Goal: Find specific page/section: Find specific page/section

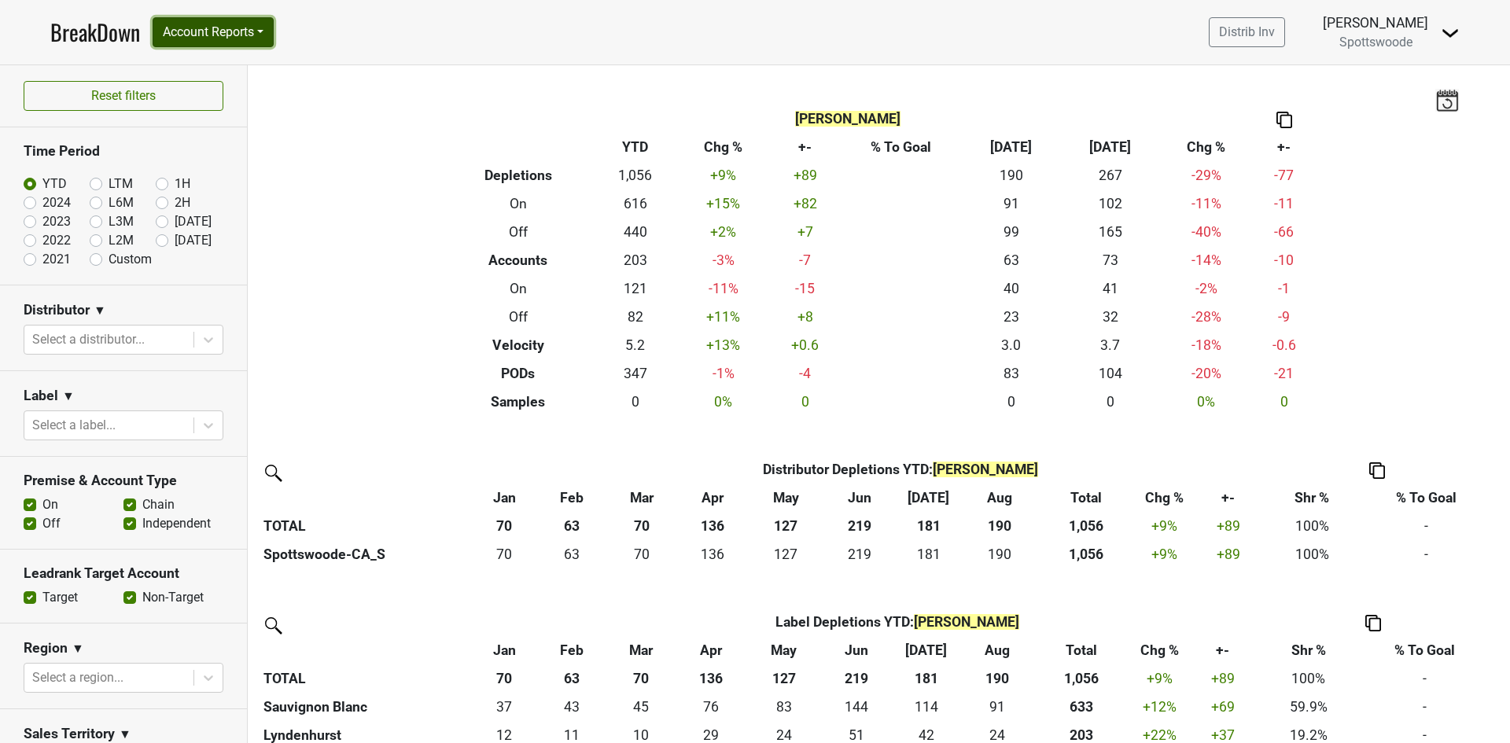
click at [267, 35] on button "Account Reports" at bounding box center [213, 32] width 121 height 30
click at [243, 62] on link "SuperRanker" at bounding box center [222, 68] width 139 height 25
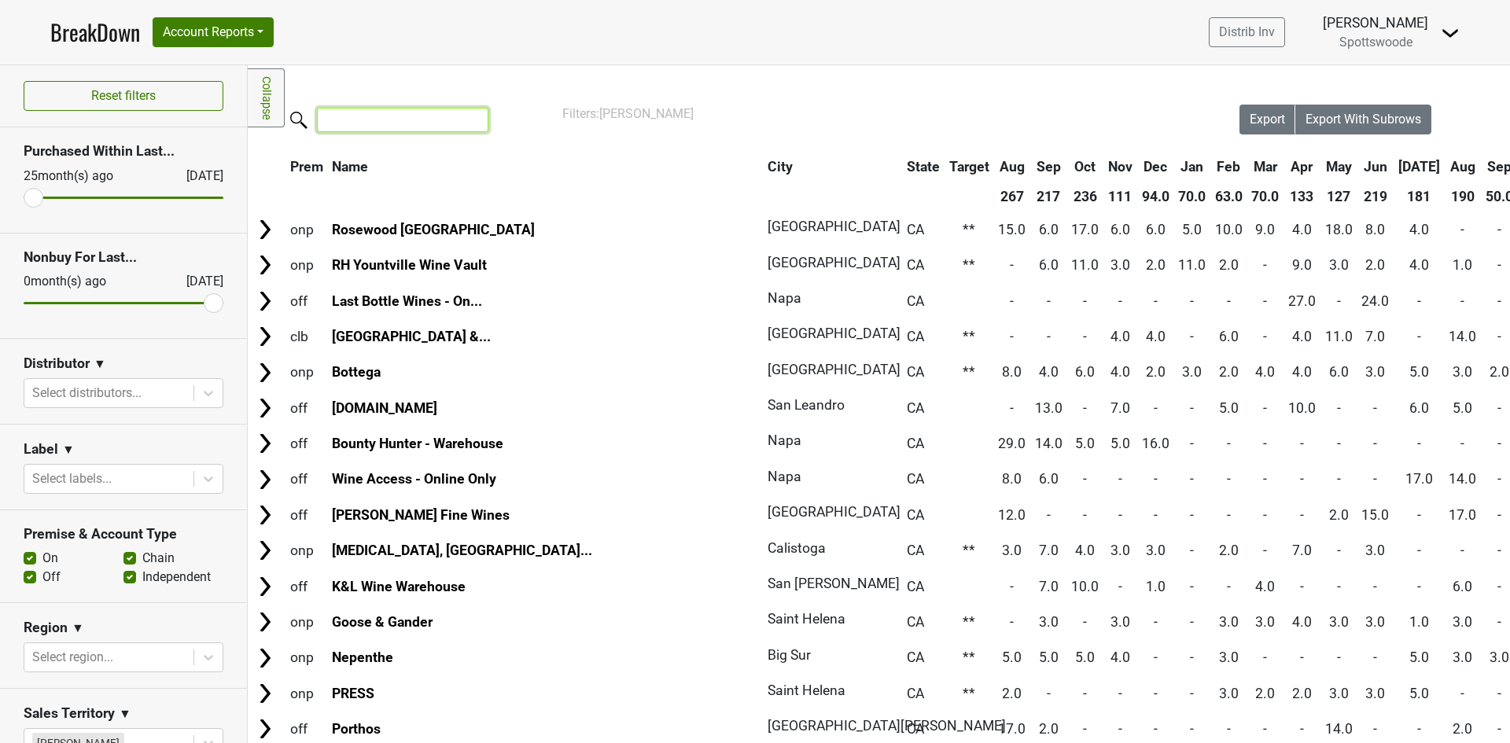
click at [426, 126] on input "search" at bounding box center [402, 120] width 171 height 24
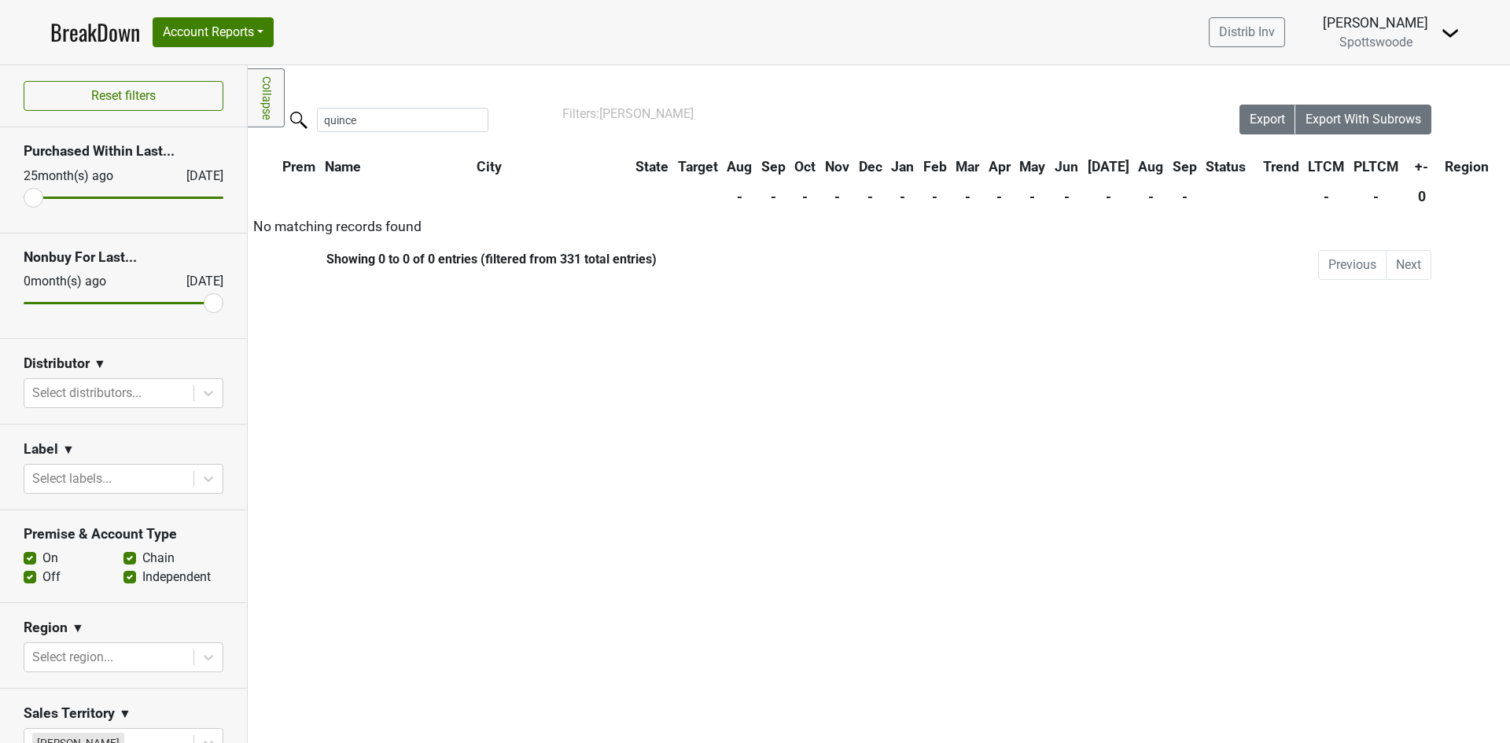
click at [1392, 41] on span "Spottswoode" at bounding box center [1375, 42] width 73 height 15
click at [1450, 32] on img at bounding box center [1450, 33] width 19 height 19
click at [1412, 84] on link "Open Leadrank" at bounding box center [1397, 88] width 124 height 25
click at [390, 119] on input "quince" at bounding box center [402, 120] width 171 height 24
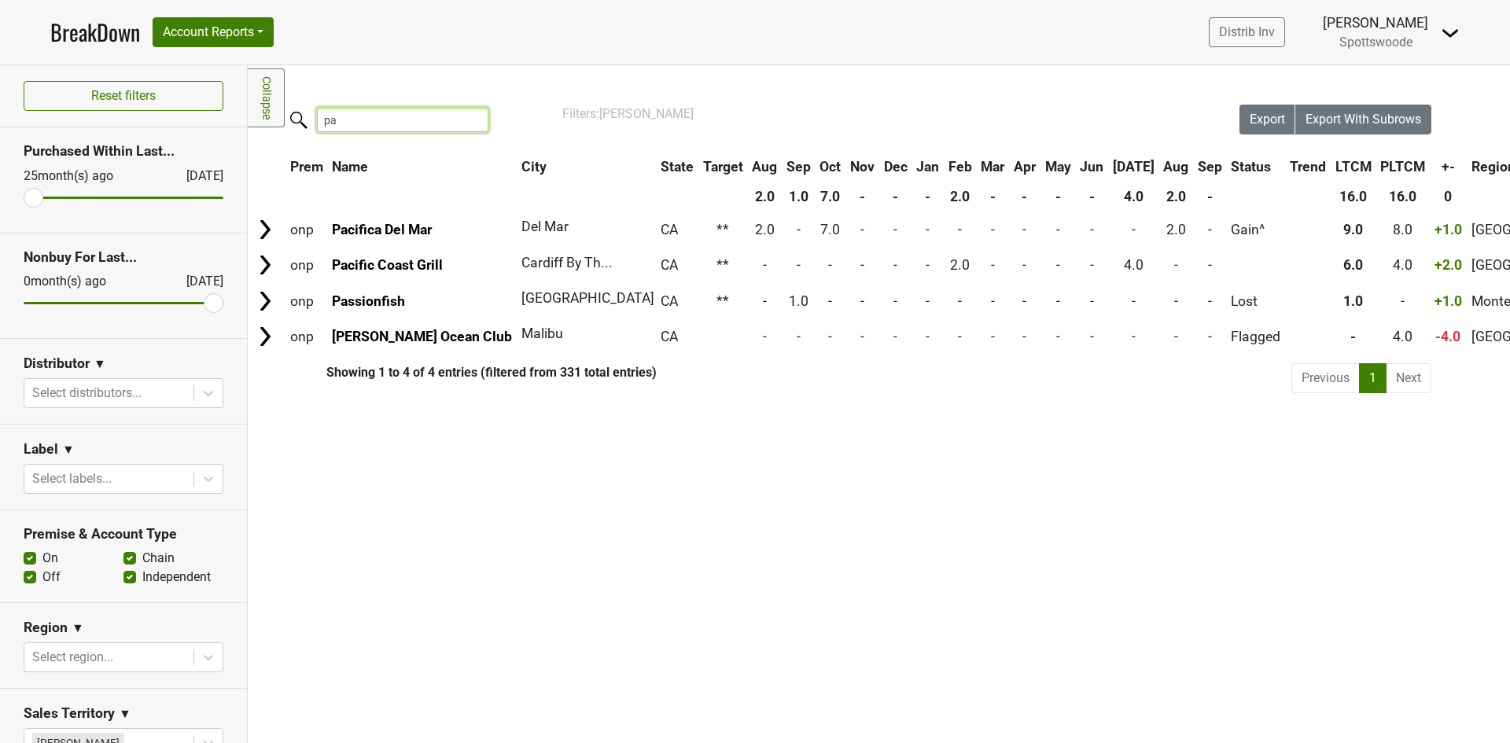
type input "p"
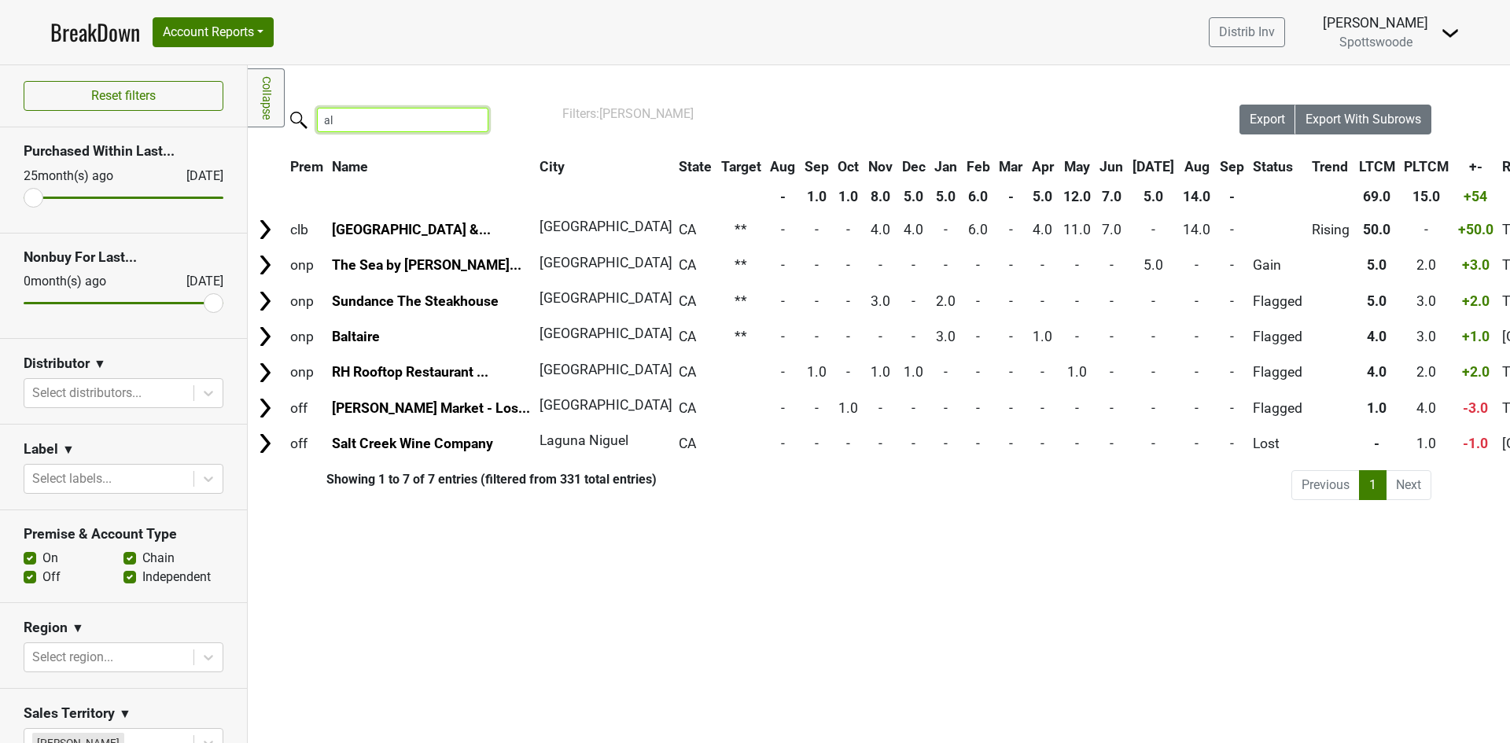
type input "a"
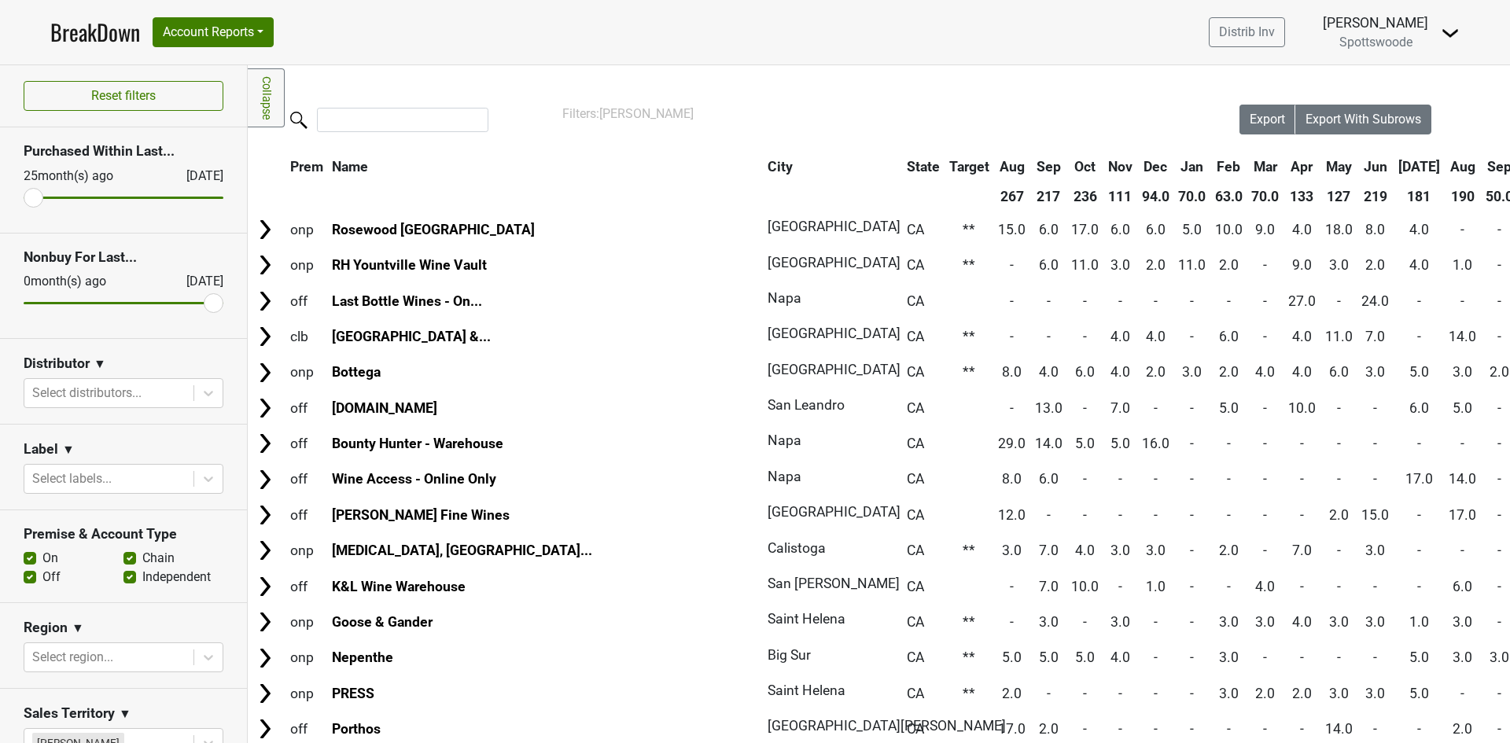
click at [1446, 35] on img at bounding box center [1450, 33] width 19 height 19
click at [1415, 83] on link "Open Leadrank" at bounding box center [1397, 88] width 124 height 25
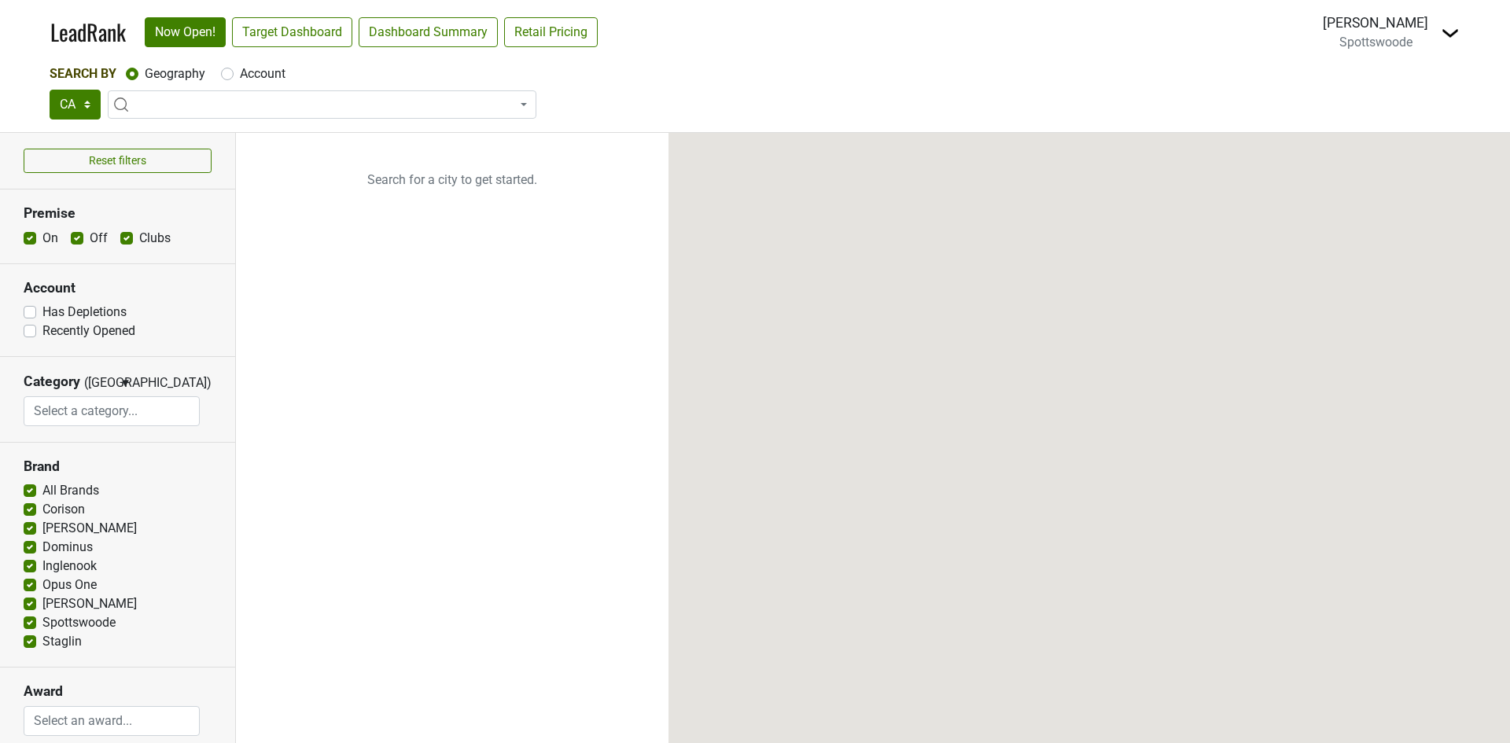
select select "CA"
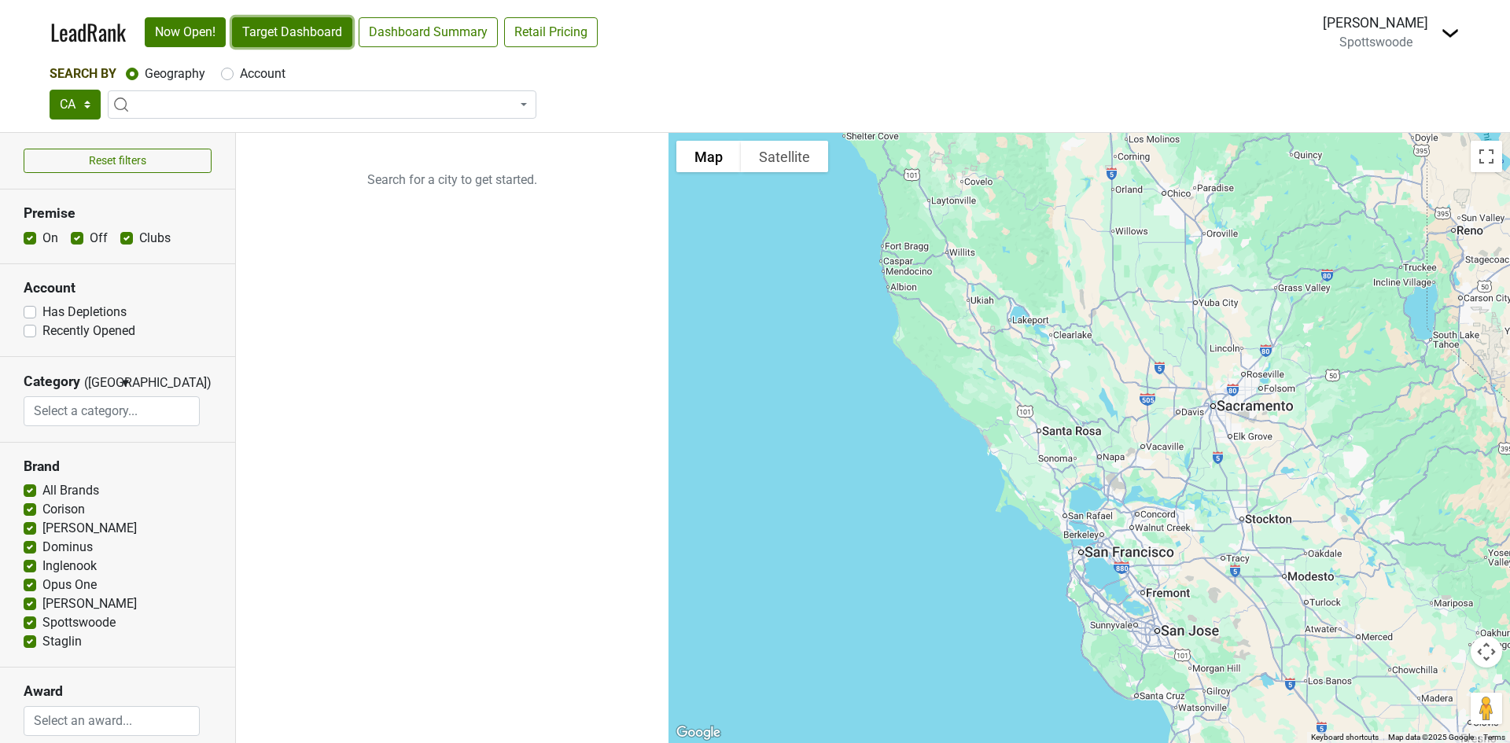
click at [295, 37] on link "Target Dashboard" at bounding box center [292, 32] width 120 height 30
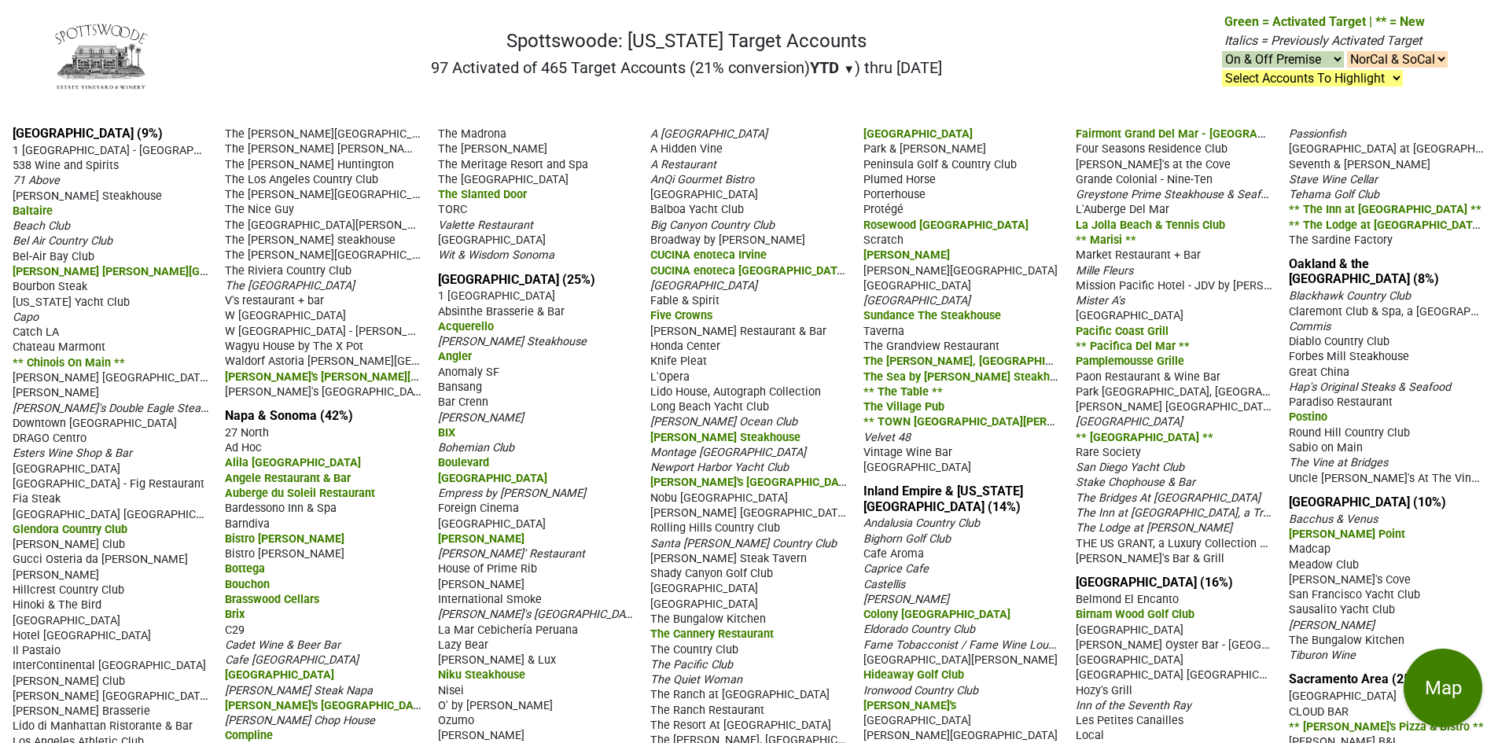
click at [821, 69] on span "YTD" at bounding box center [824, 67] width 29 height 19
click at [820, 131] on div "LTM" at bounding box center [839, 133] width 59 height 35
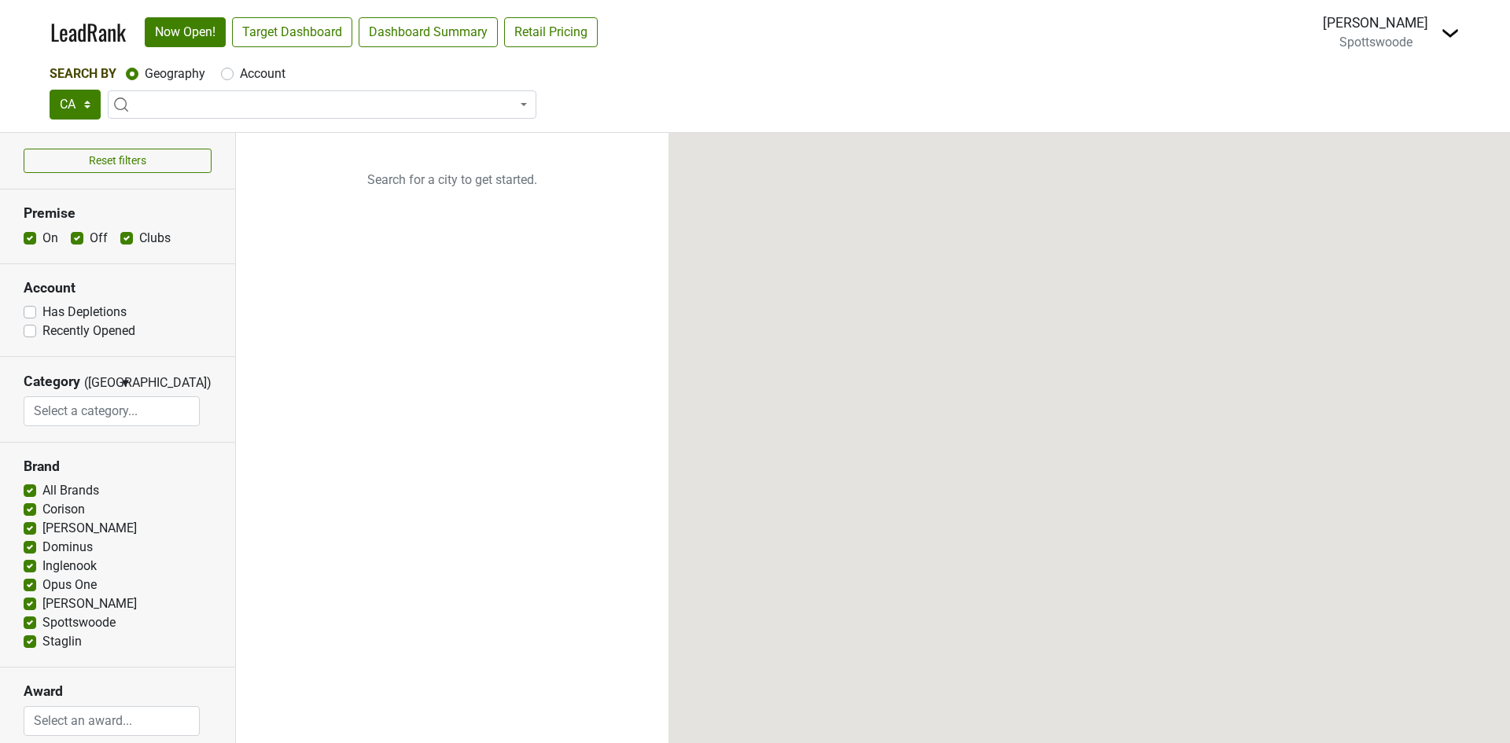
select select "CA"
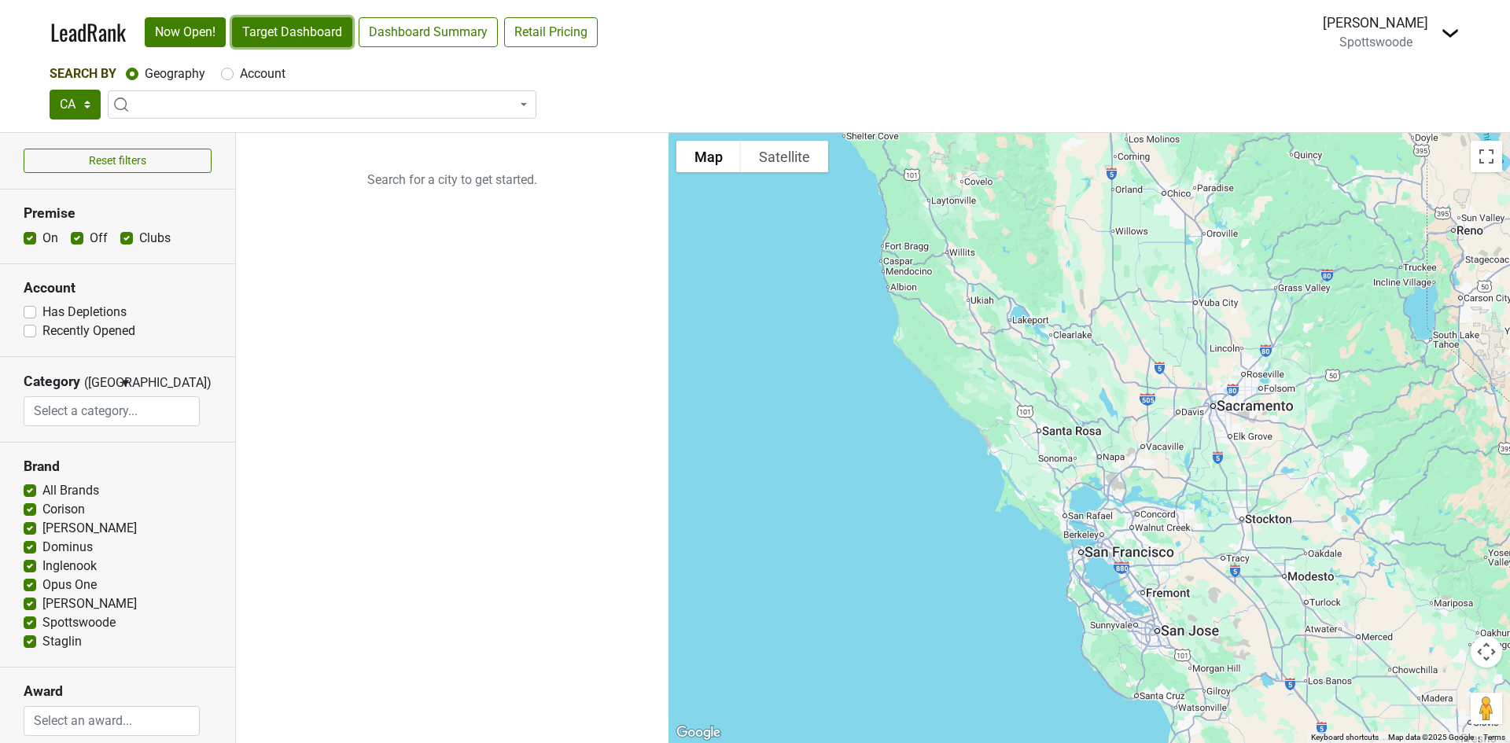
click at [301, 22] on link "Target Dashboard" at bounding box center [292, 32] width 120 height 30
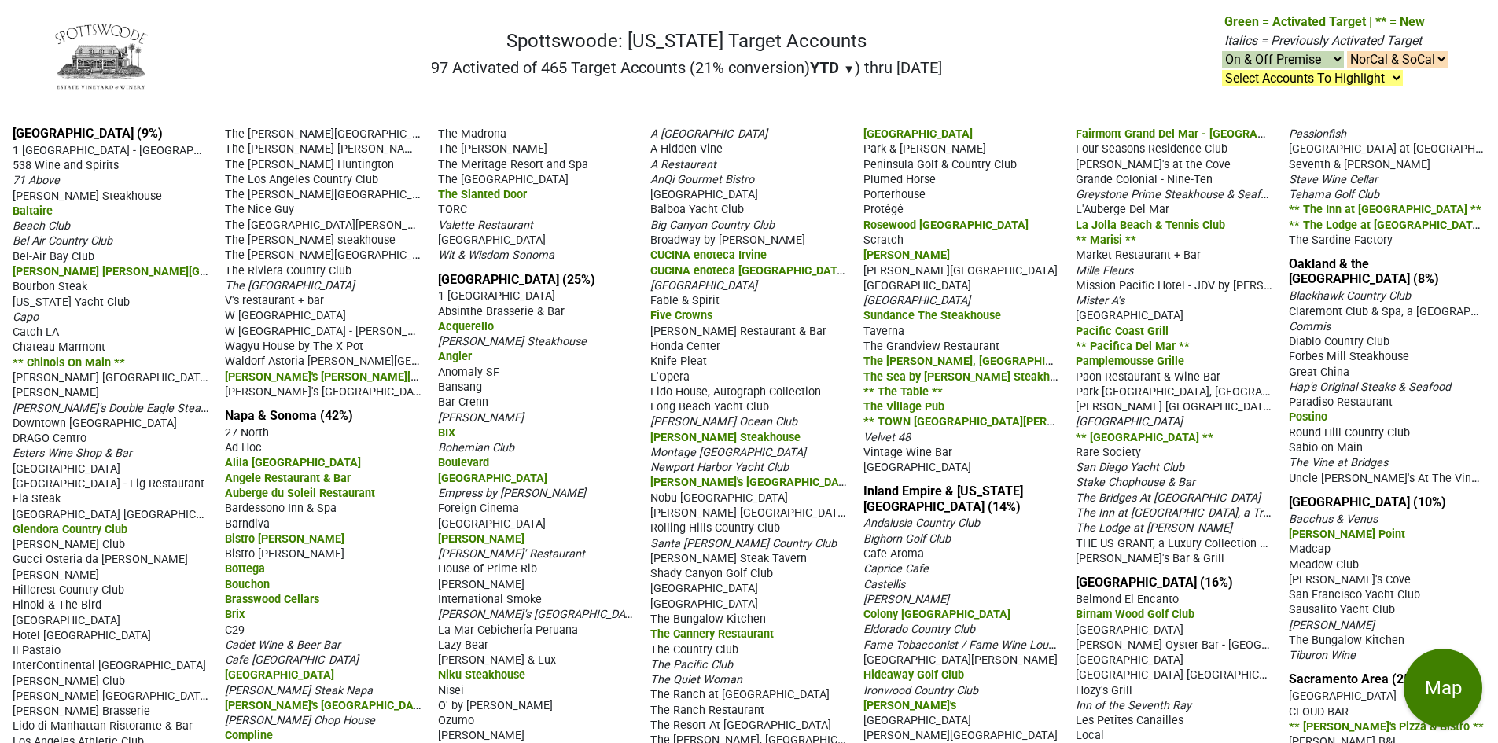
click at [828, 67] on span "YTD" at bounding box center [824, 67] width 29 height 19
click at [840, 134] on div "LTM" at bounding box center [839, 133] width 59 height 35
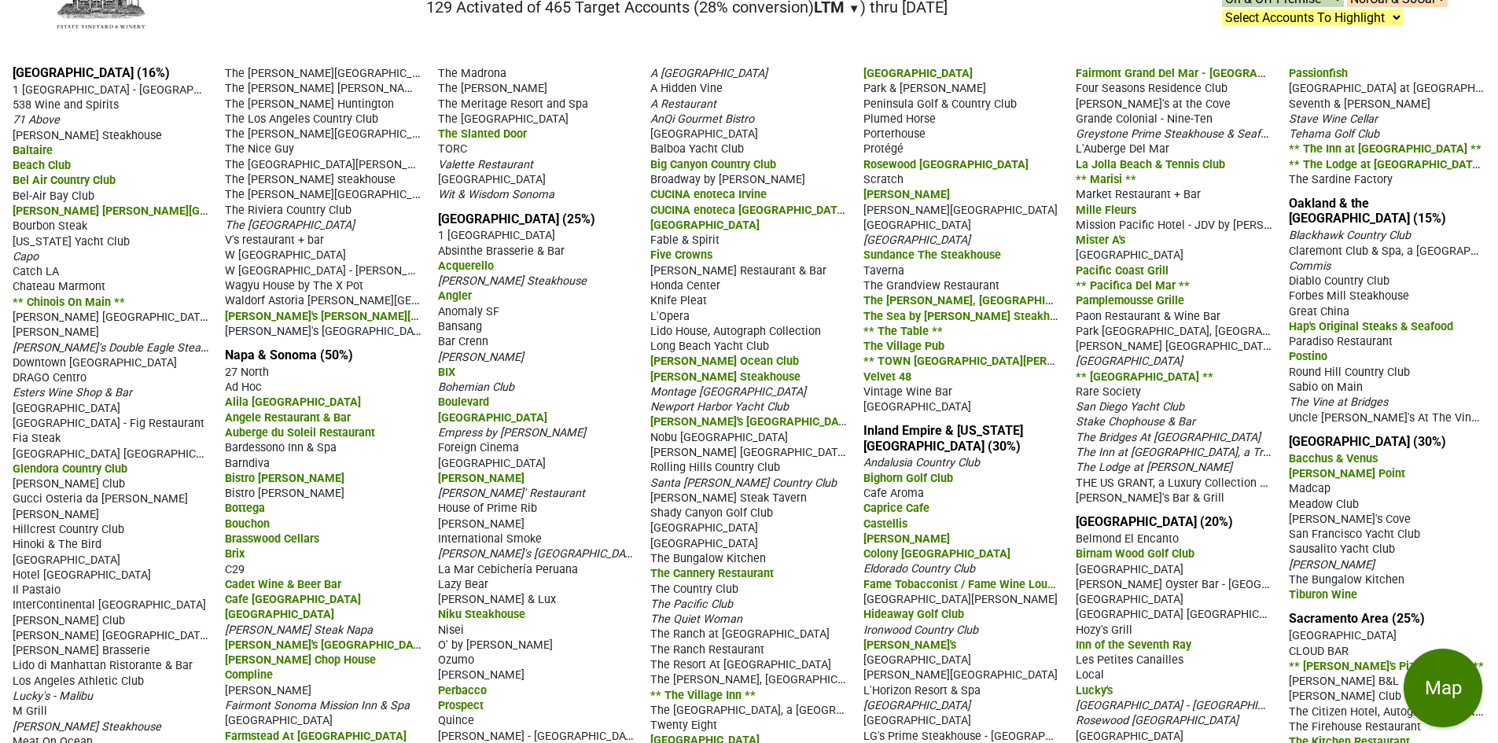
scroll to position [393, 0]
